Goal: Task Accomplishment & Management: Complete application form

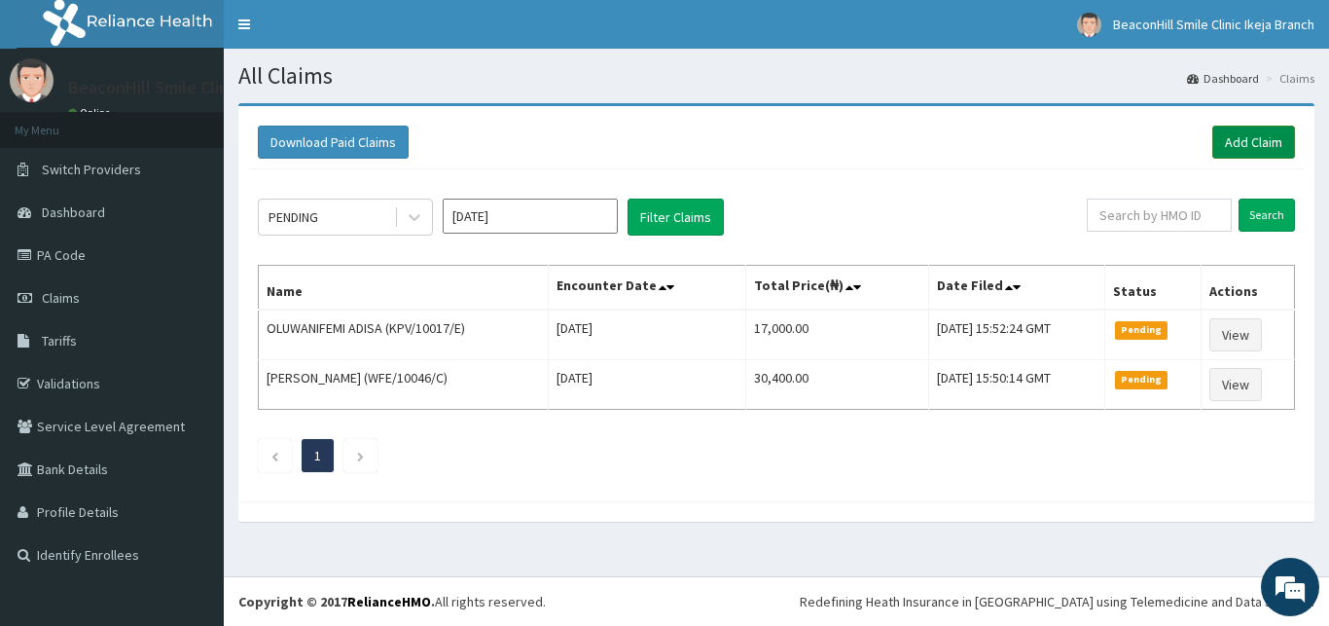
click at [1255, 148] on link "Add Claim" at bounding box center [1253, 142] width 83 height 33
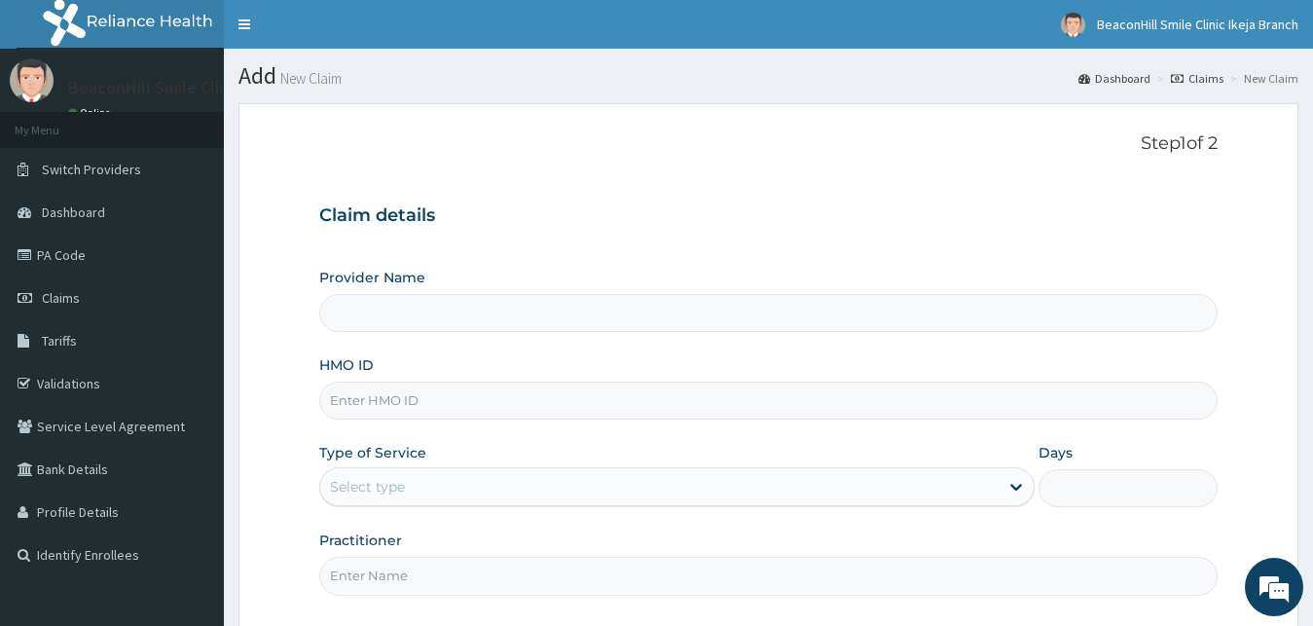
type input "Beaconhill Smile Clinic - Ikeja"
click at [379, 401] on input "HMO ID" at bounding box center [768, 400] width 899 height 38
type input "HIA/11149/A"
click at [421, 485] on div "Select type" at bounding box center [659, 486] width 679 height 31
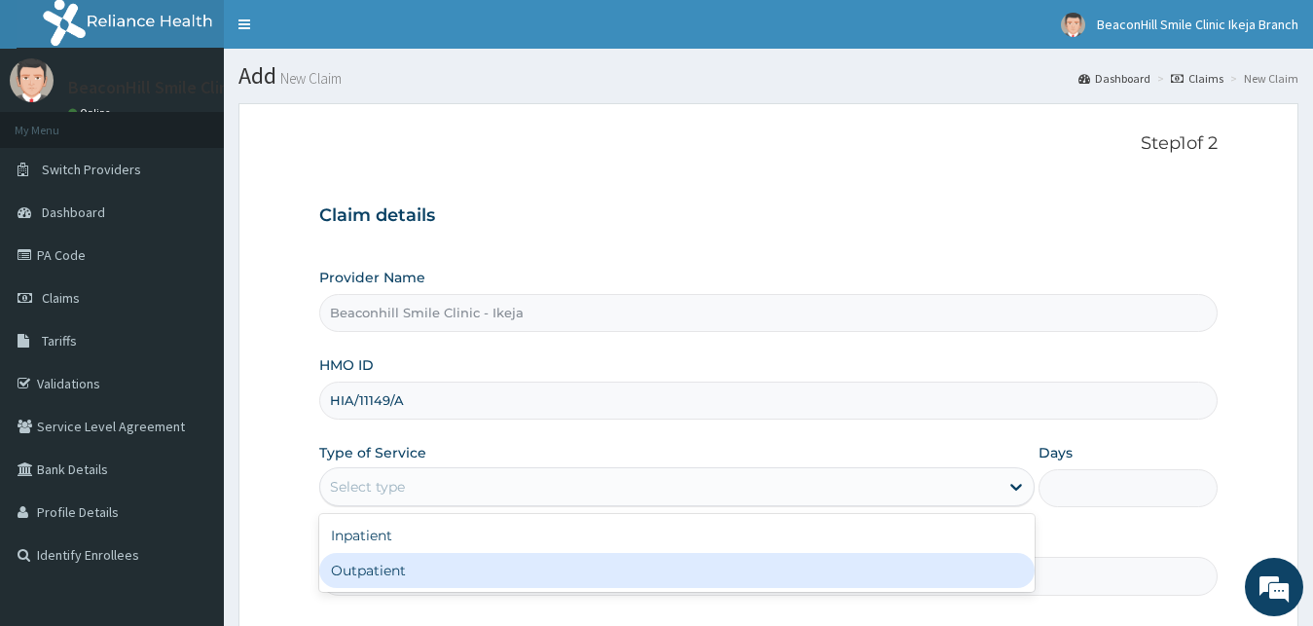
click at [798, 567] on div "Outpatient" at bounding box center [677, 570] width 716 height 35
type input "1"
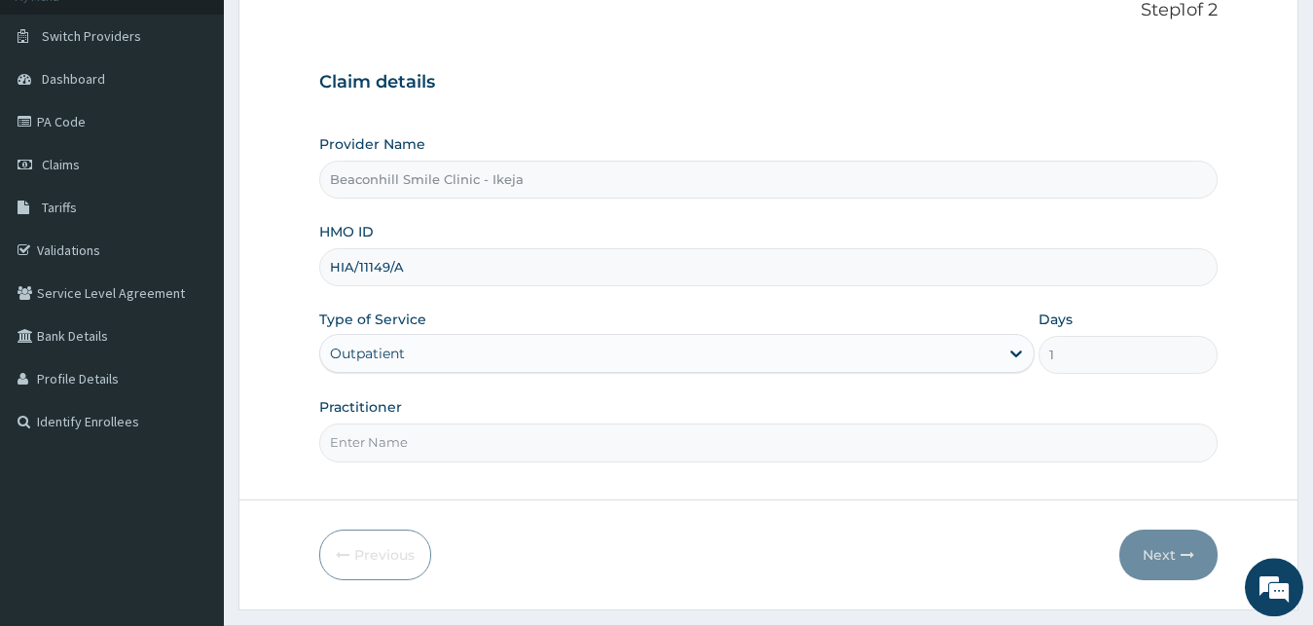
scroll to position [182, 0]
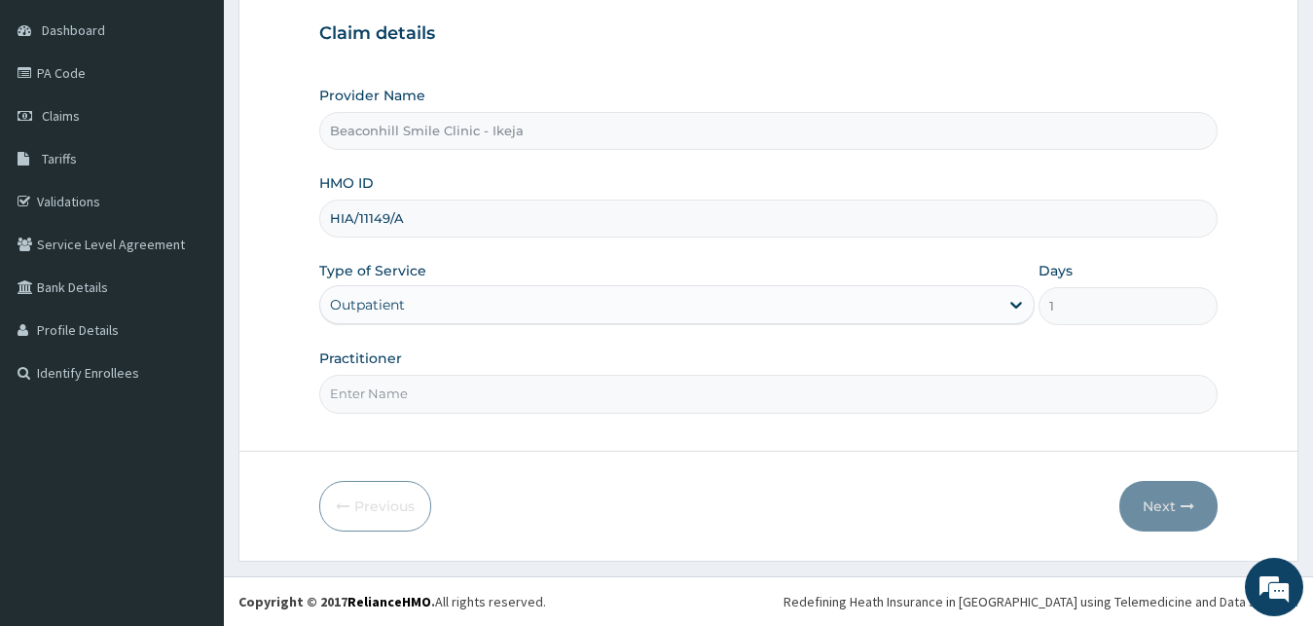
click at [519, 392] on input "Practitioner" at bounding box center [768, 394] width 899 height 38
type input "DR [PERSON_NAME]"
click at [1163, 508] on button "Next" at bounding box center [1168, 506] width 98 height 51
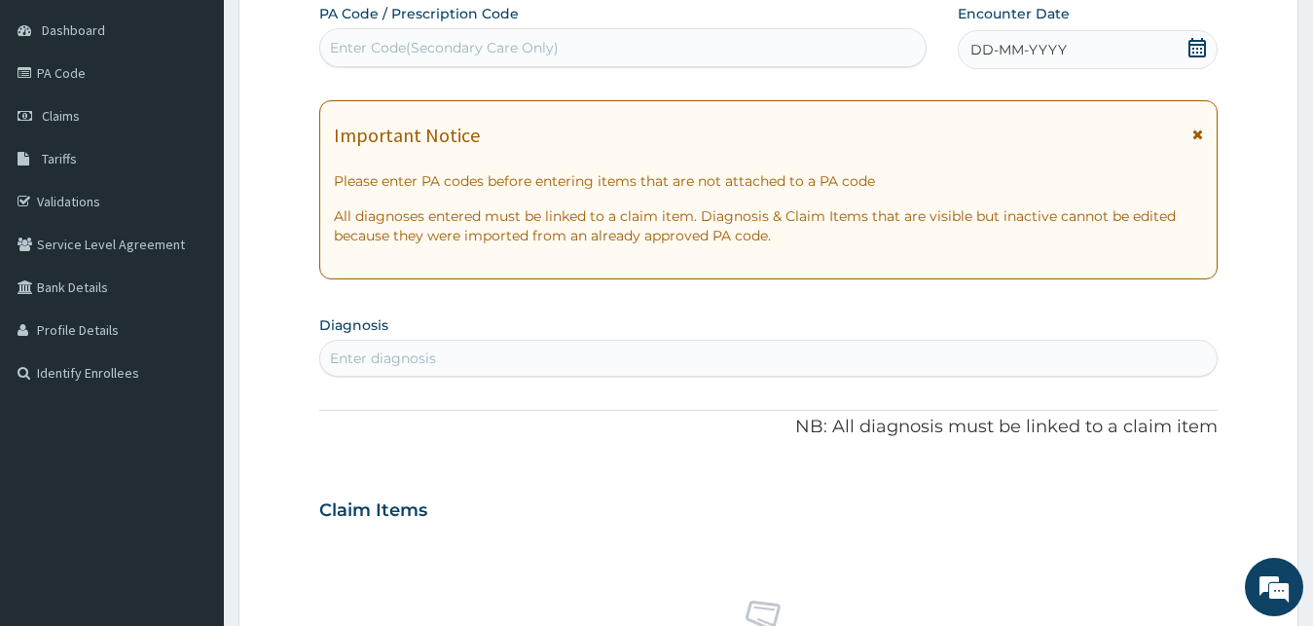
click at [708, 46] on div "Enter Code(Secondary Care Only)" at bounding box center [622, 47] width 605 height 31
type input "PA/63AA35"
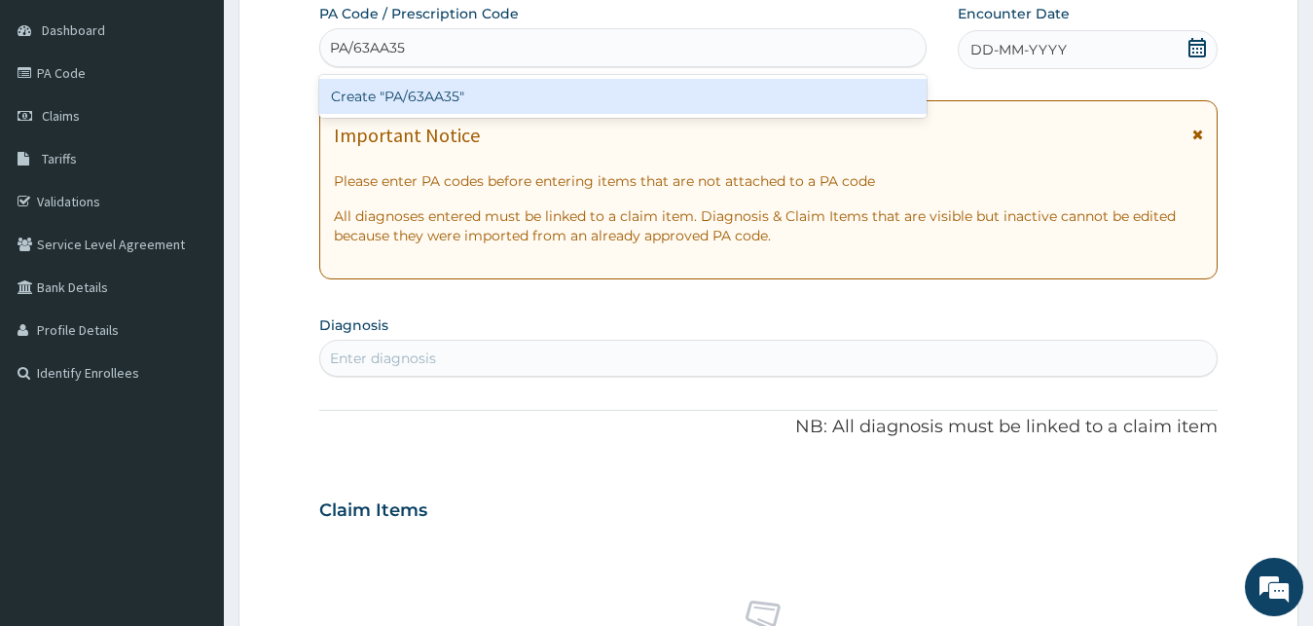
click at [610, 89] on div "Create "PA/63AA35"" at bounding box center [622, 96] width 607 height 35
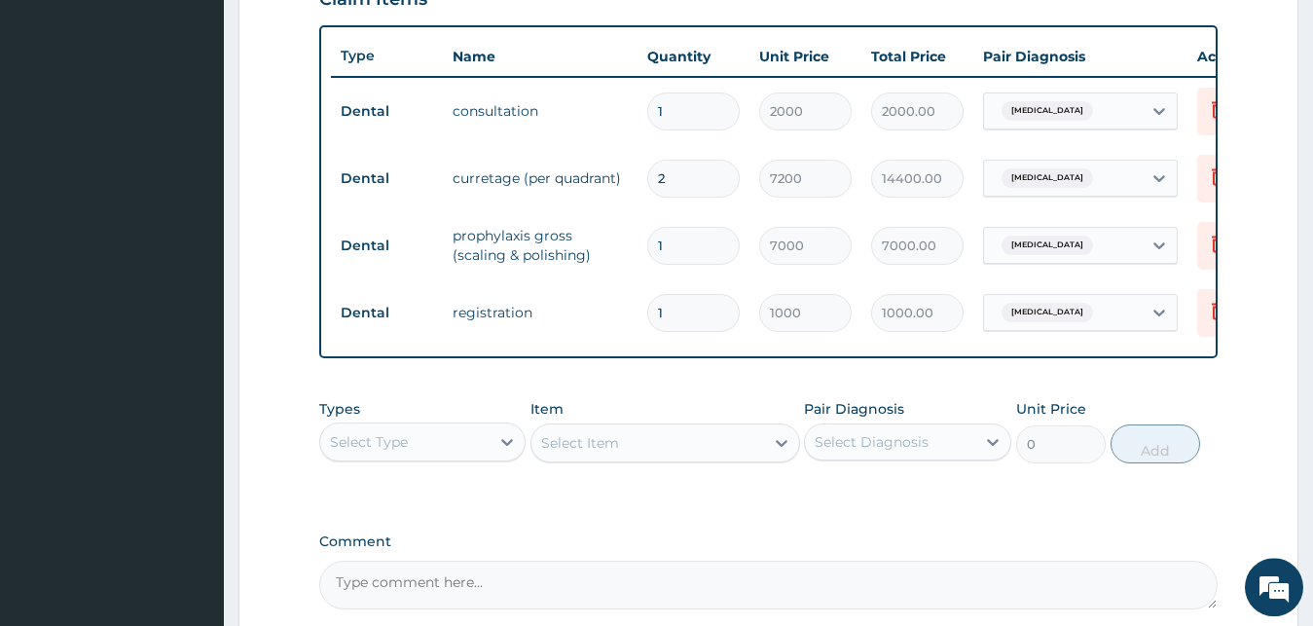
scroll to position [903, 0]
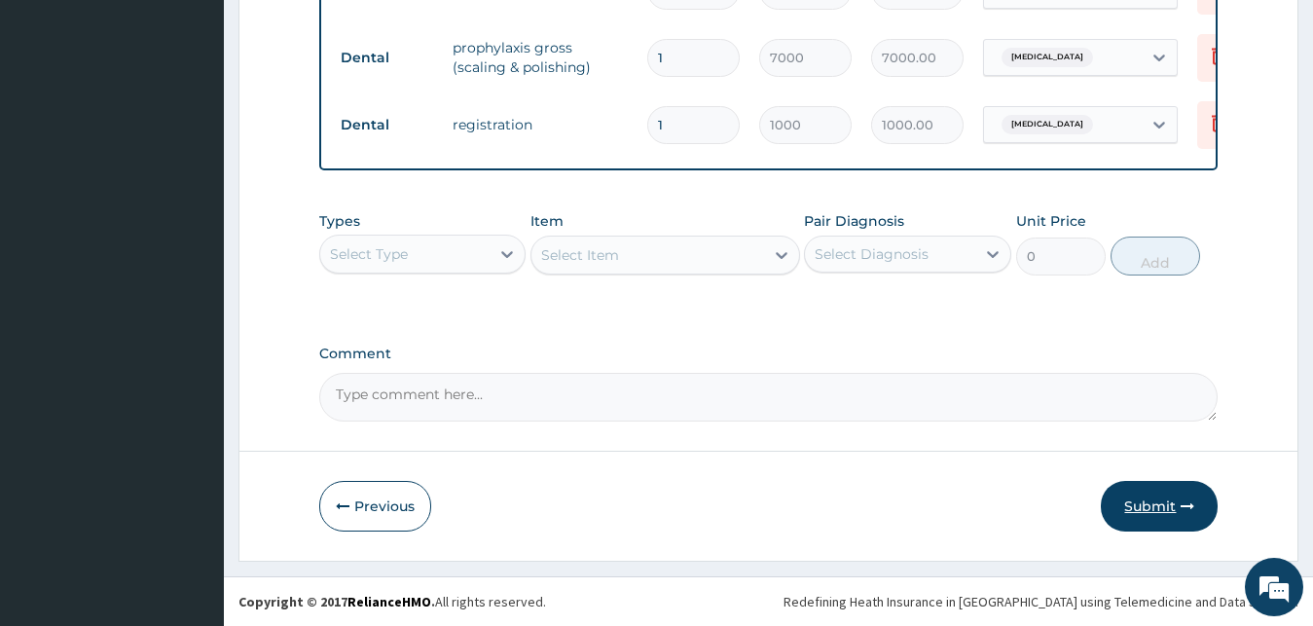
click at [1138, 502] on button "Submit" at bounding box center [1158, 506] width 117 height 51
